Goal: Information Seeking & Learning: Learn about a topic

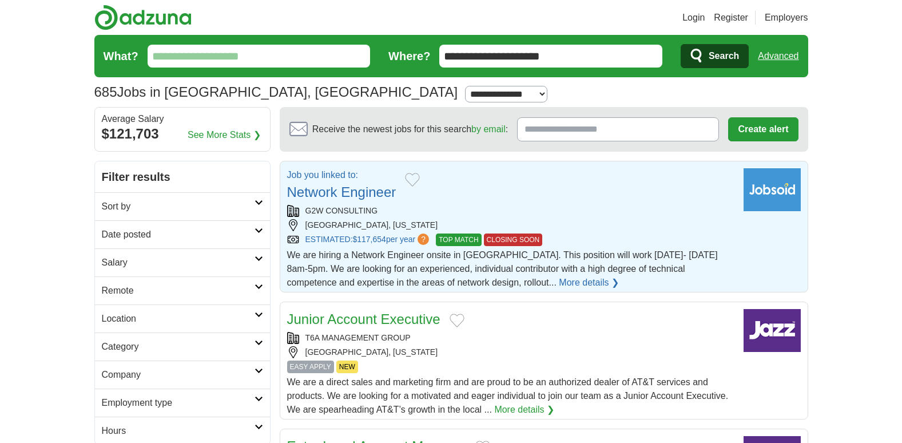
click at [335, 189] on link "Network Engineer" at bounding box center [341, 191] width 109 height 15
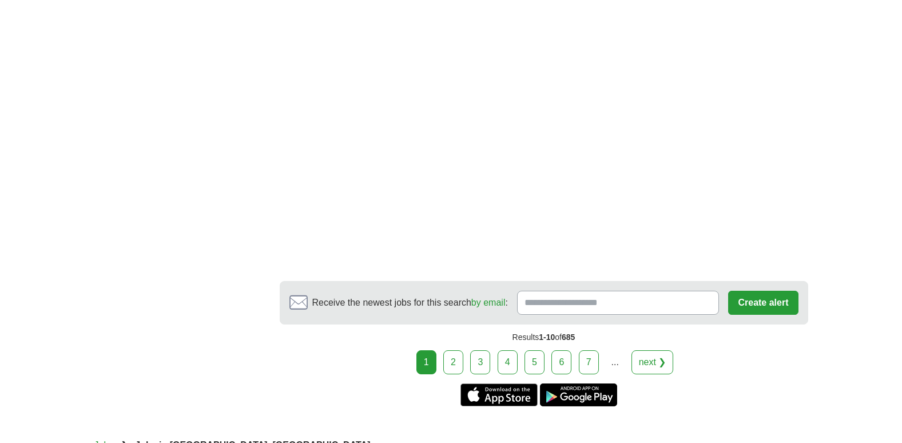
scroll to position [2321, 0]
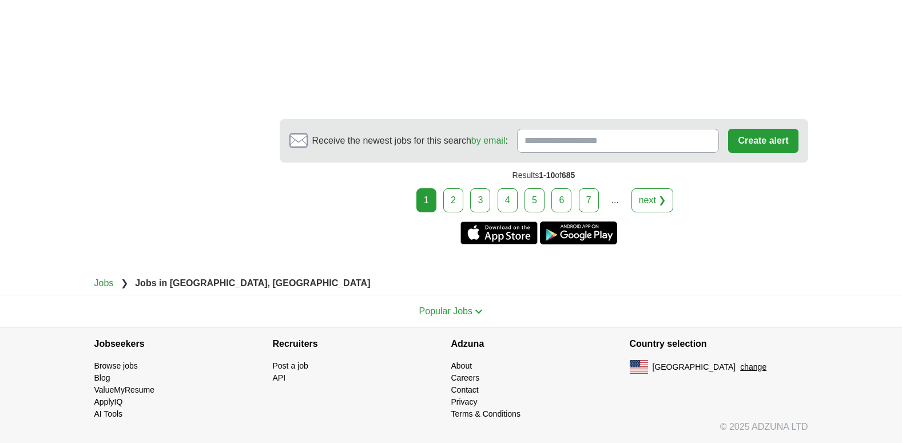
click at [458, 201] on link "2" at bounding box center [453, 200] width 20 height 24
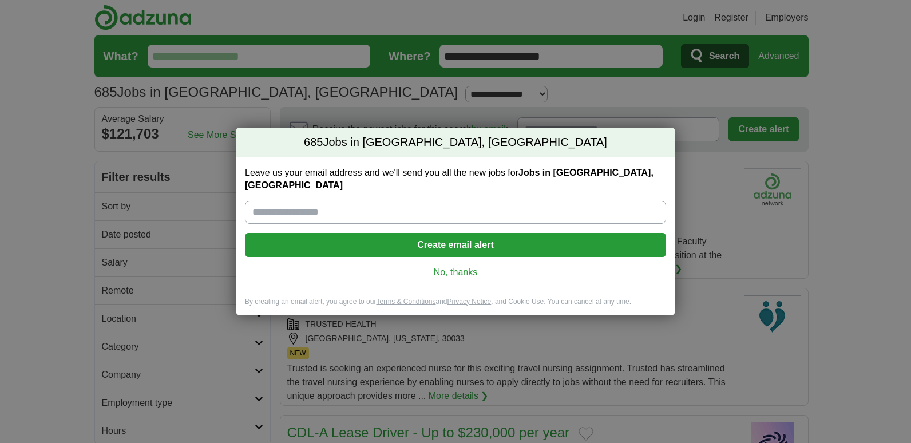
click at [468, 266] on link "No, thanks" at bounding box center [455, 272] width 403 height 13
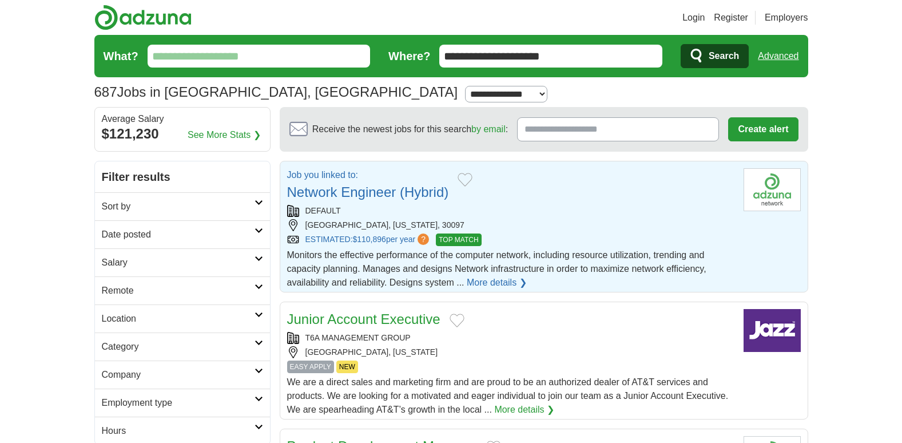
click at [362, 193] on link "Network Engineer (Hybrid)" at bounding box center [368, 191] width 162 height 15
